Goal: Task Accomplishment & Management: Manage account settings

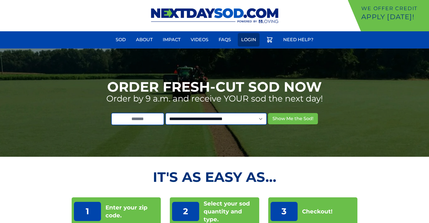
click at [247, 38] on link "Login" at bounding box center [249, 40] width 22 height 14
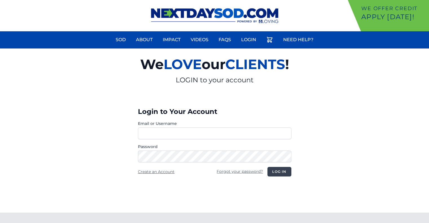
type input "**********"
click at [280, 169] on button "Log in" at bounding box center [279, 172] width 24 height 10
